Goal: Browse casually: Explore the website without a specific task or goal

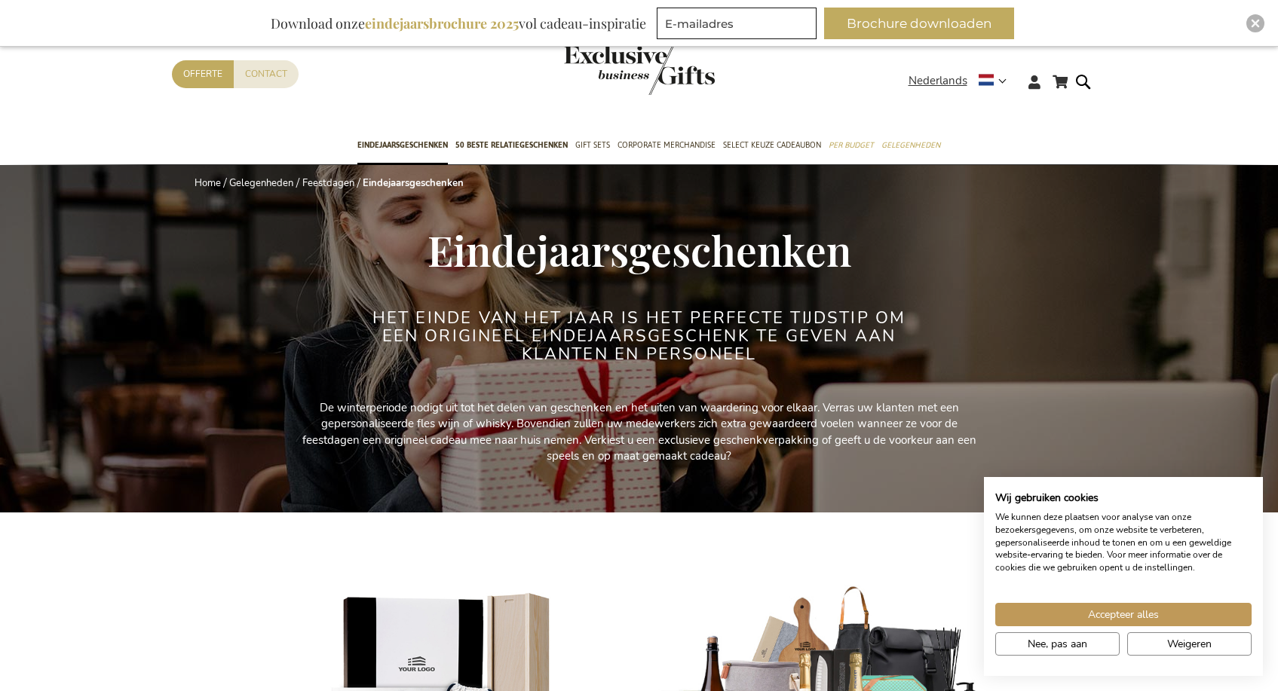
drag, startPoint x: 21, startPoint y: 651, endPoint x: -246, endPoint y: 888, distance: 356.7
drag, startPoint x: 955, startPoint y: 559, endPoint x: 1065, endPoint y: 590, distance: 114.3
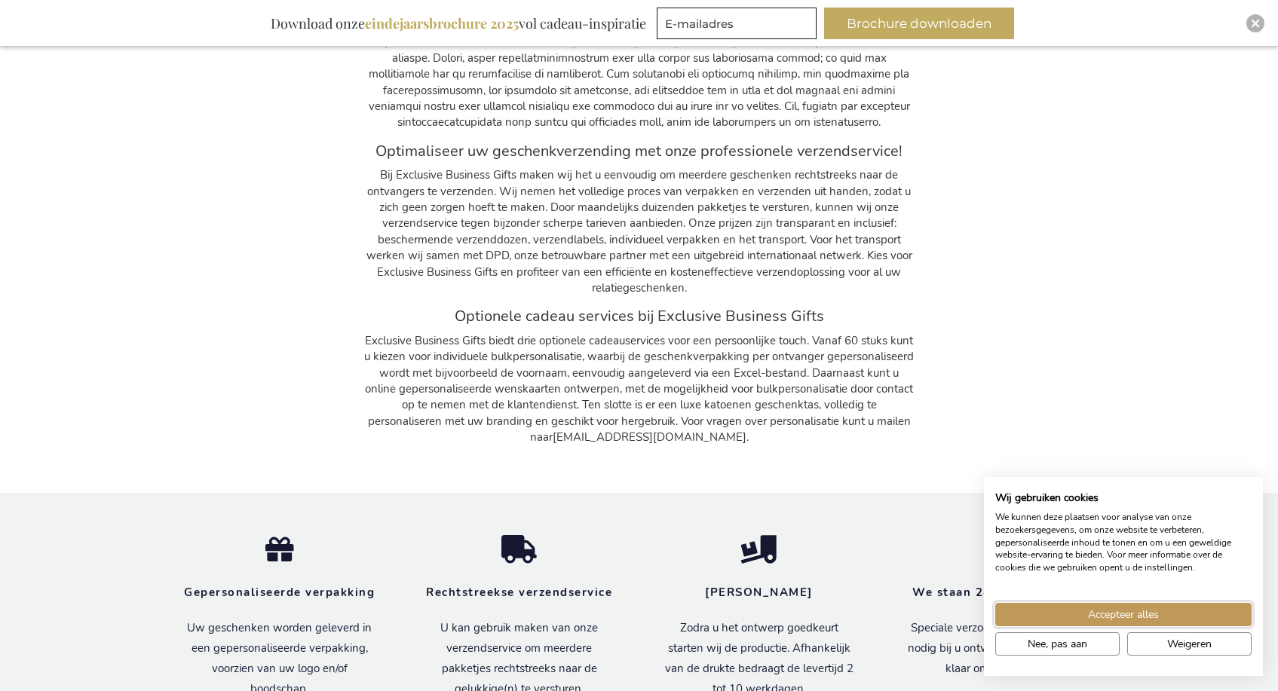
scroll to position [24503, 0]
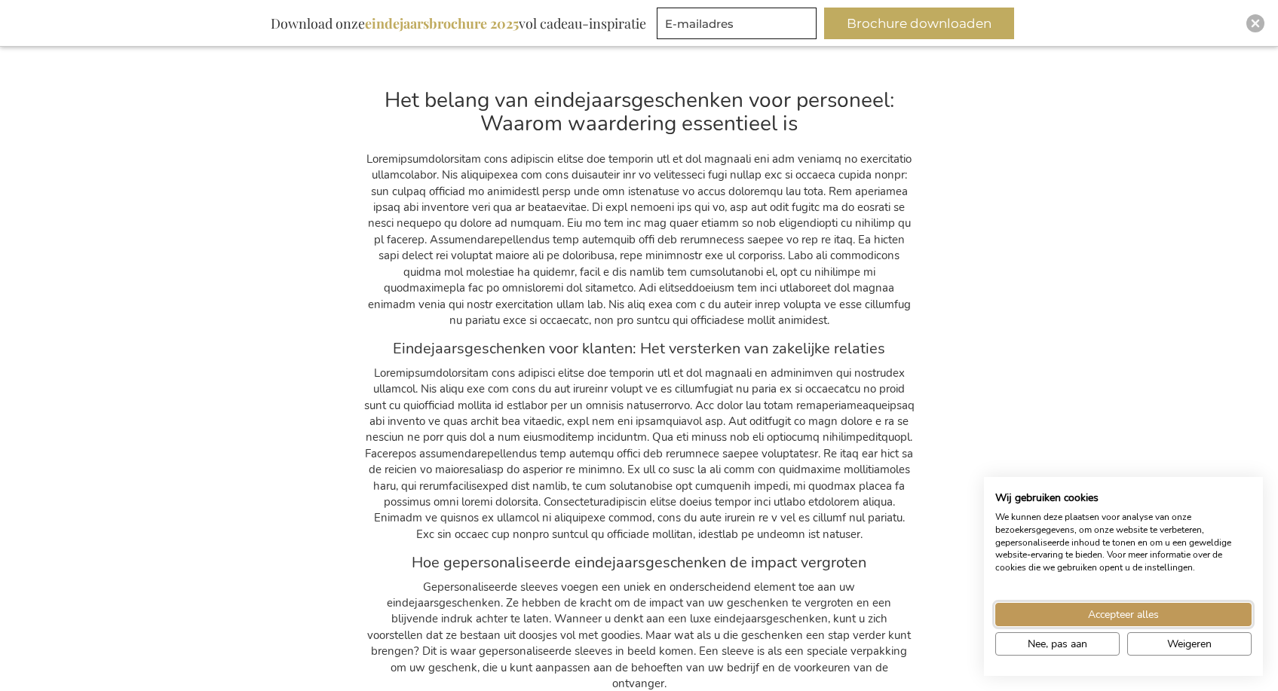
scroll to position [22347, 0]
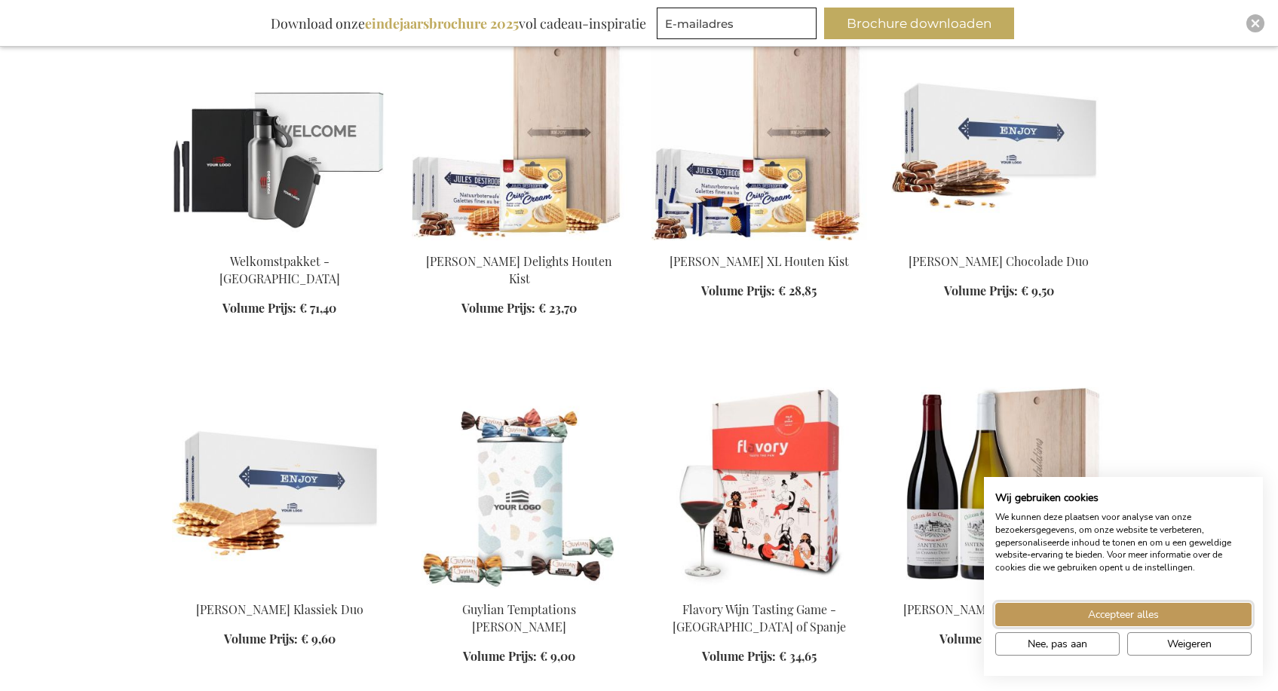
scroll to position [9408, 0]
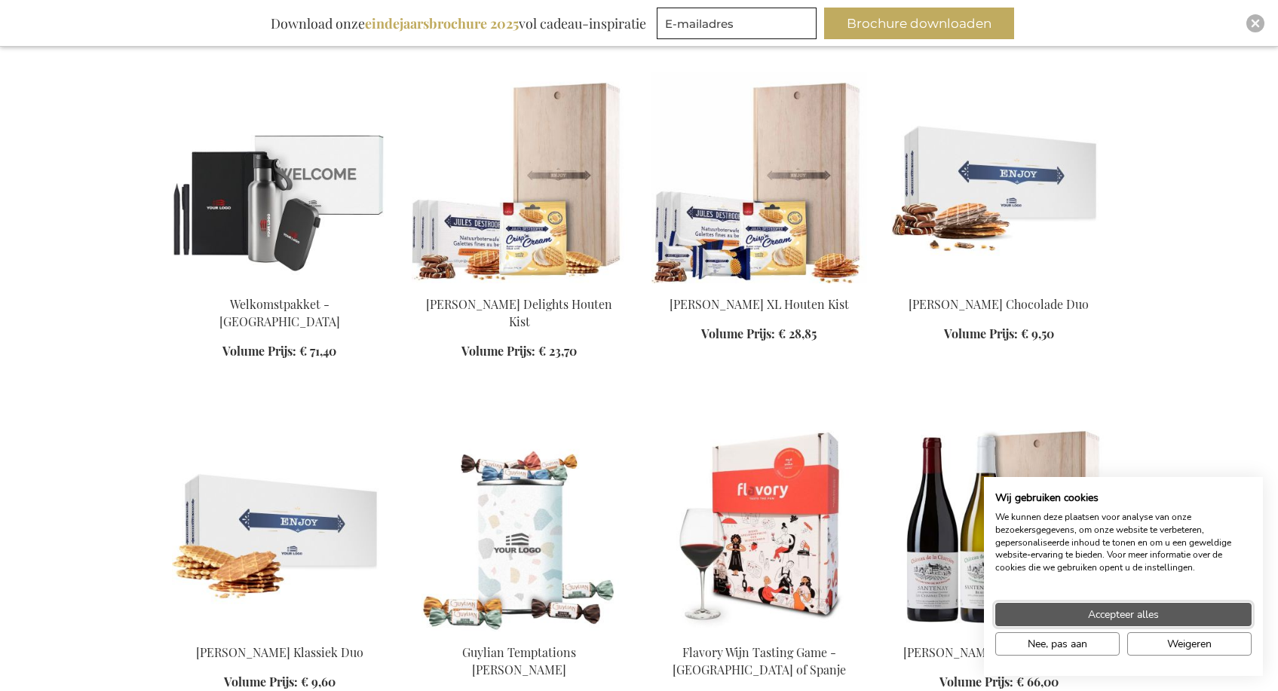
click at [1045, 614] on button "Accepteer alles" at bounding box center [1123, 614] width 256 height 23
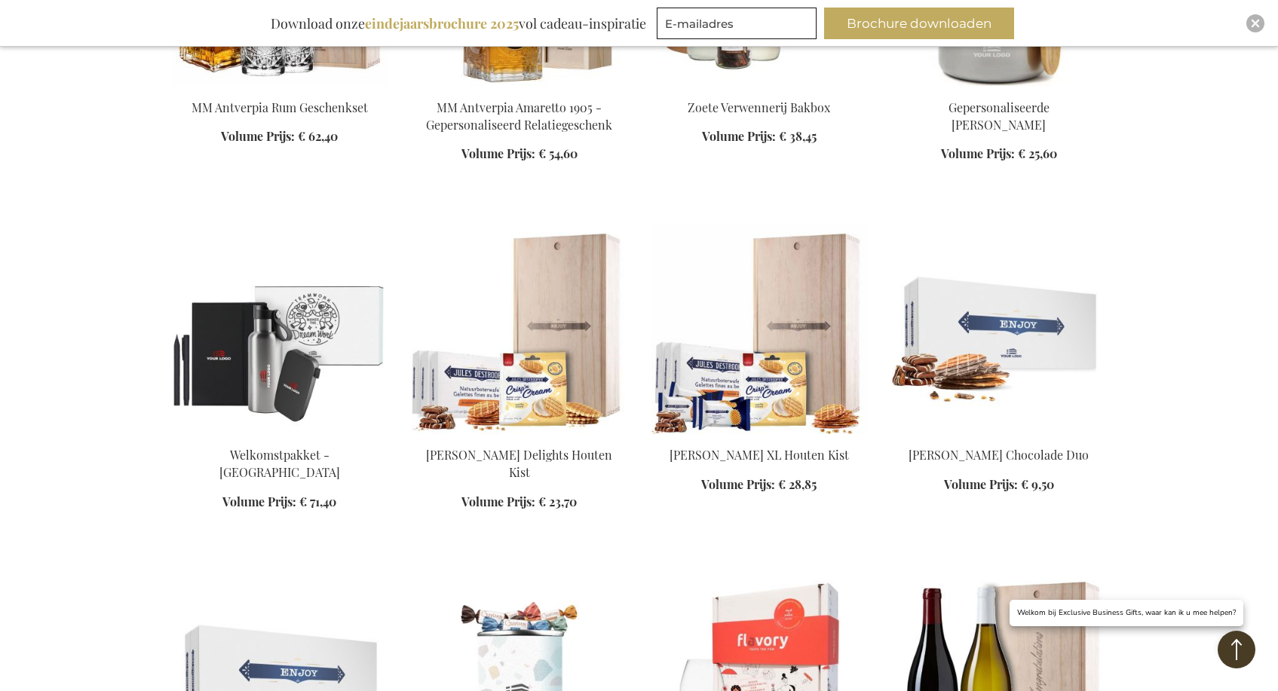
scroll to position [9031, 0]
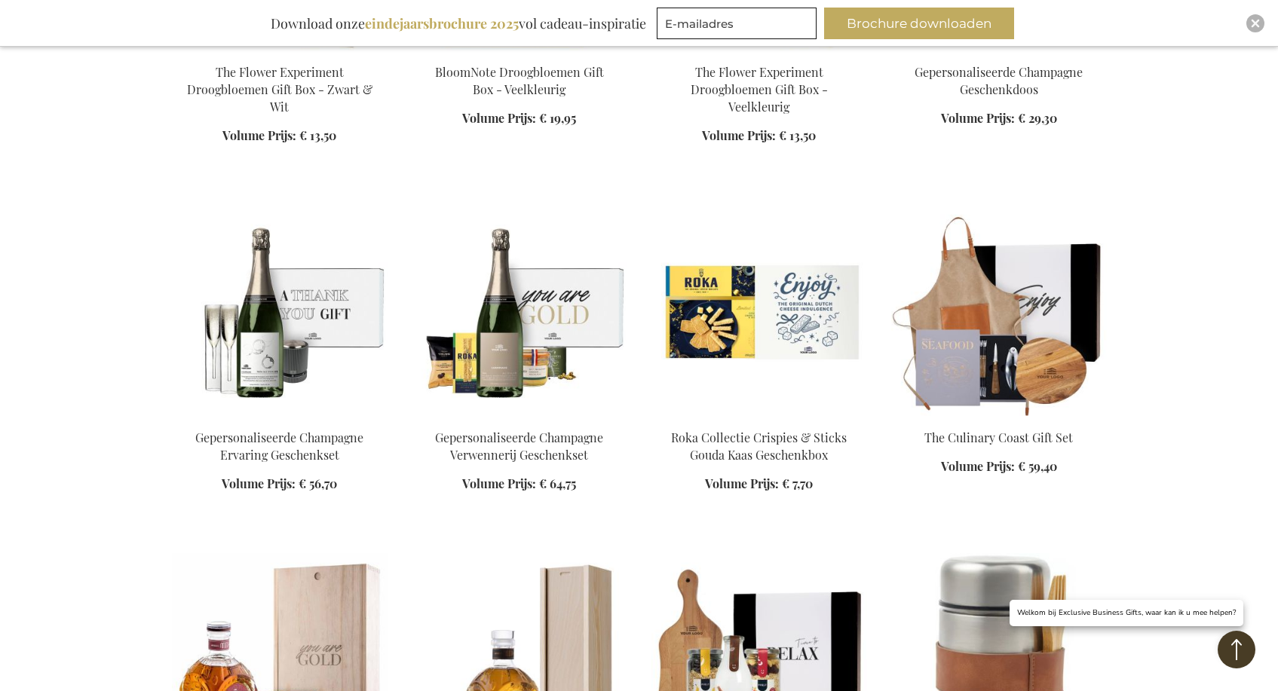
scroll to position [8202, 0]
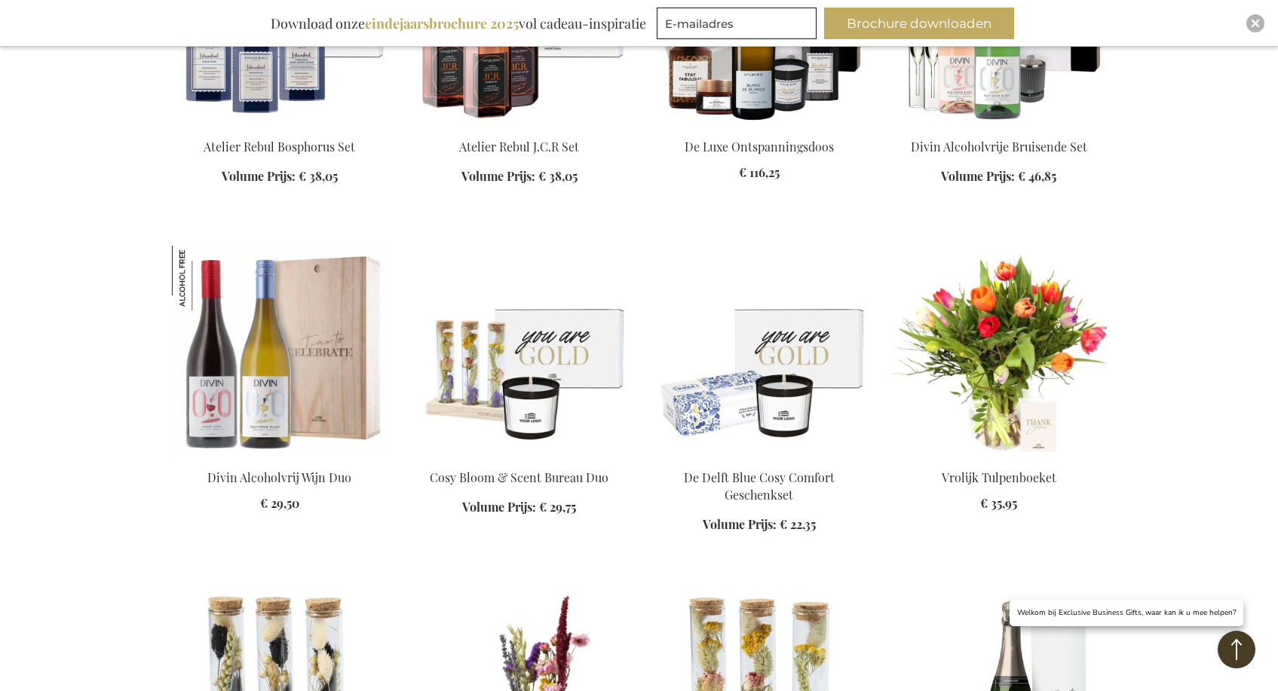
scroll to position [8051, 0]
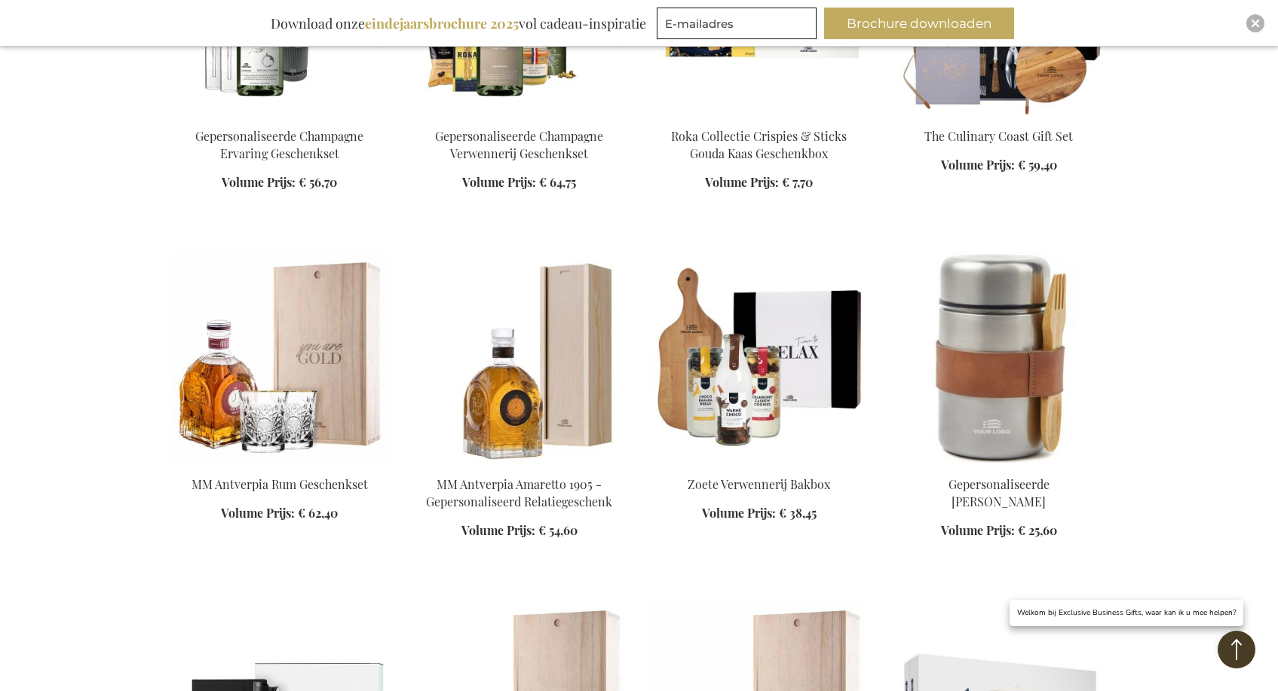
scroll to position [9031, 0]
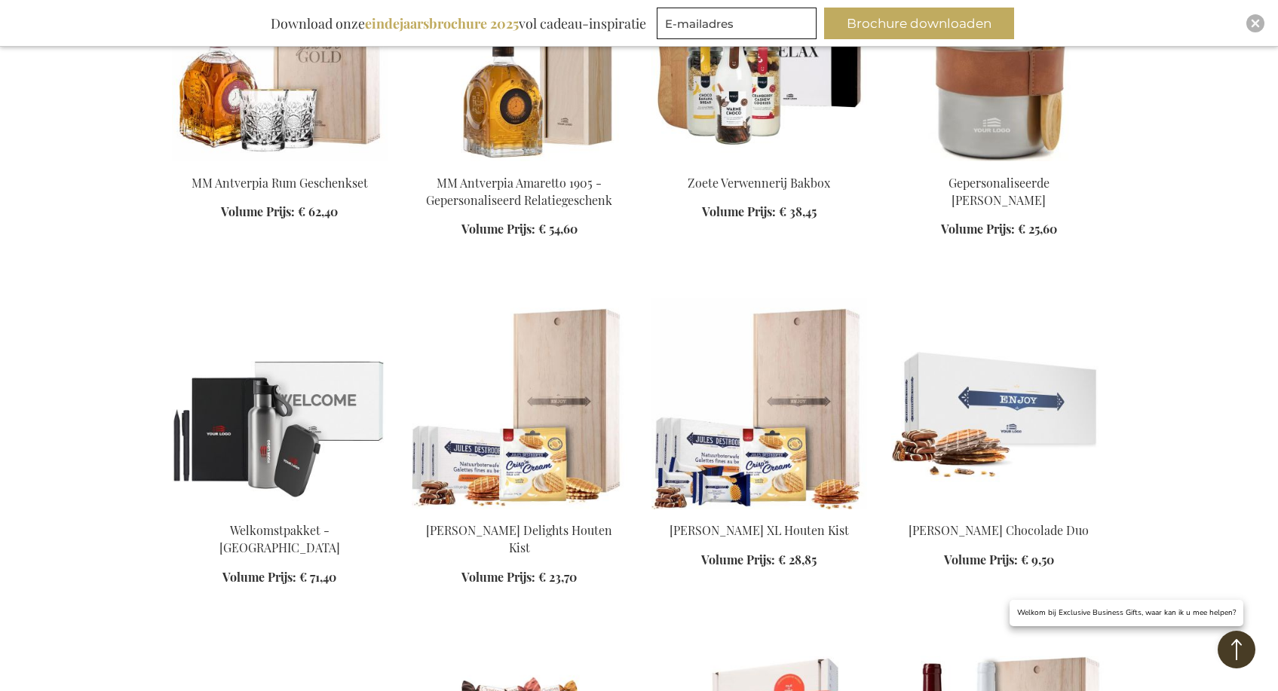
scroll to position [9107, 0]
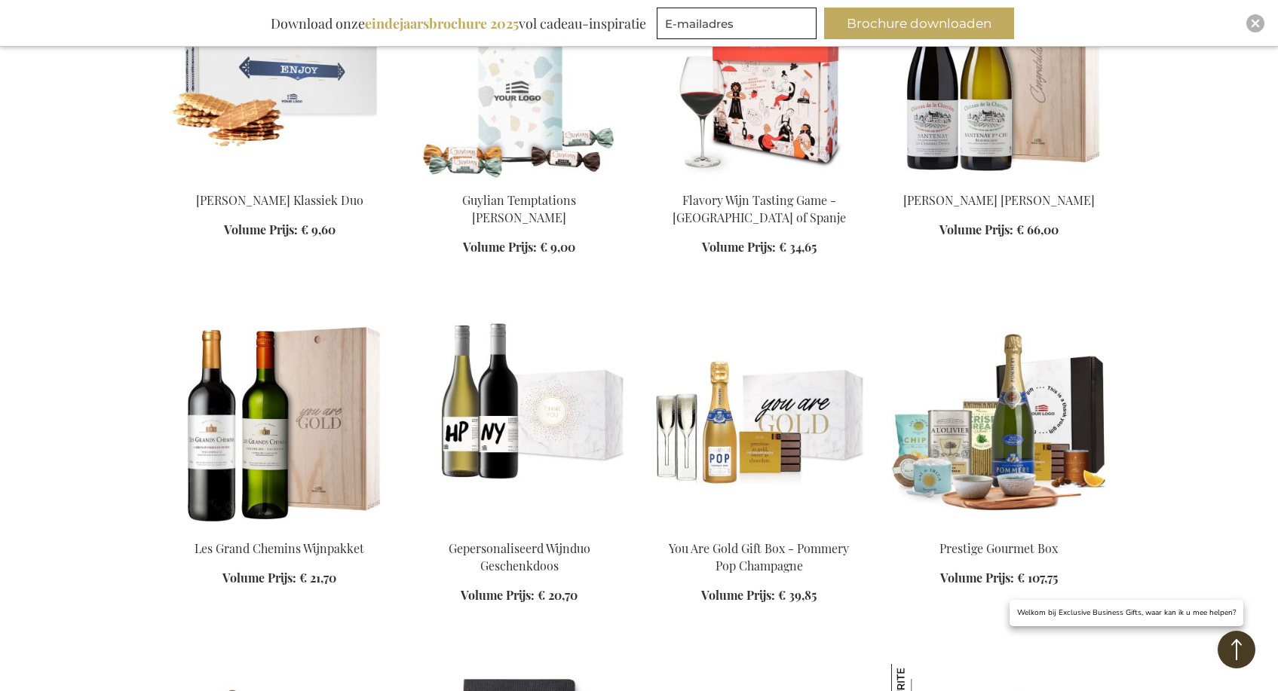
scroll to position [9936, 0]
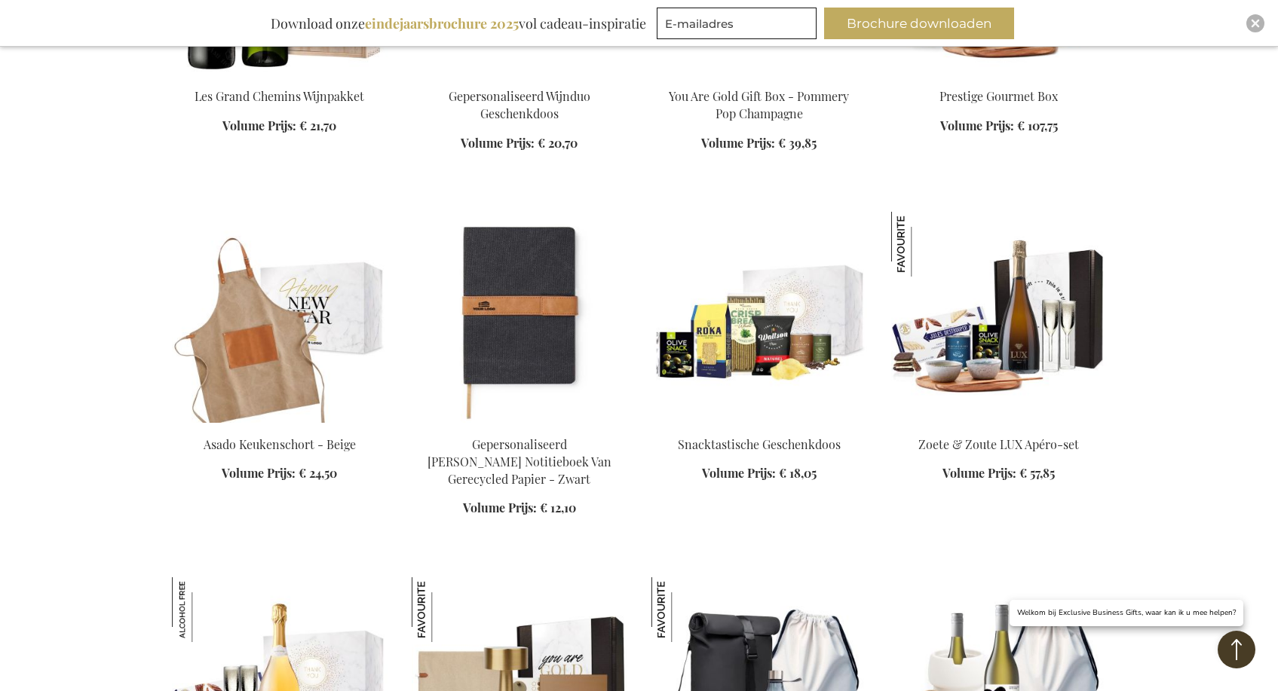
scroll to position [10464, 0]
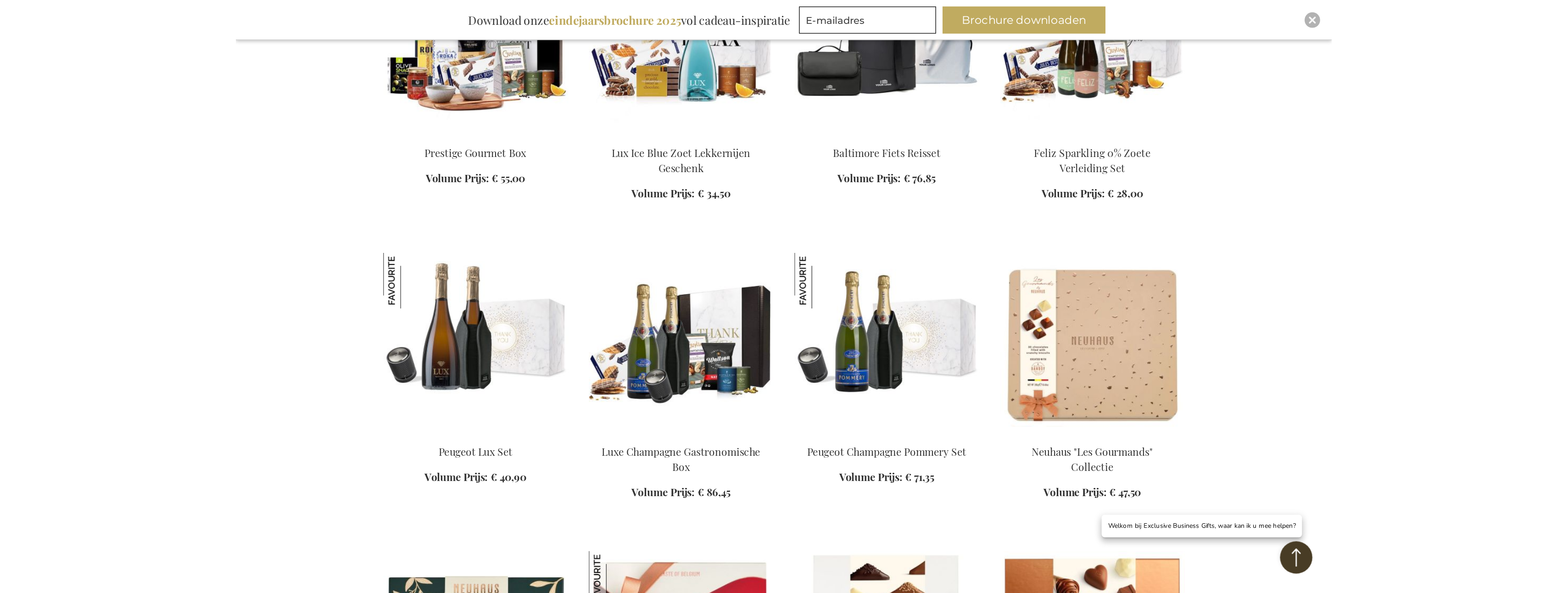
scroll to position [7197, 0]
